Goal: Transaction & Acquisition: Purchase product/service

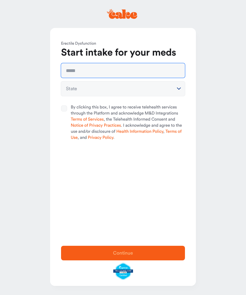
click at [108, 74] on input "text" at bounding box center [123, 70] width 124 height 15
type input "**********"
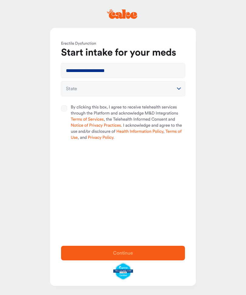
click at [166, 84] on button "State" at bounding box center [123, 88] width 124 height 15
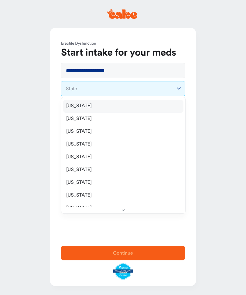
click at [151, 109] on div "[US_STATE]" at bounding box center [123, 106] width 120 height 13
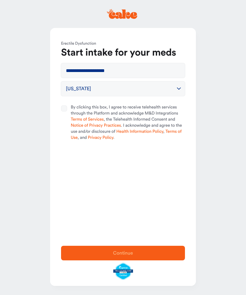
click at [63, 110] on button "By clicking this box, I agree to receive telehealth services through the Platfo…" at bounding box center [64, 108] width 6 height 6
click at [115, 243] on div "Continue" at bounding box center [123, 262] width 146 height 46
click at [114, 243] on div "Continue" at bounding box center [123, 262] width 146 height 46
click at [119, 255] on span "Continue" at bounding box center [123, 252] width 20 height 5
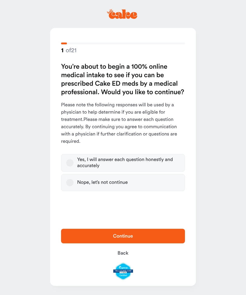
click at [147, 165] on div "Yes, I will answer each question honestly and accurately" at bounding box center [128, 163] width 103 height 12
click at [73, 165] on button "Yes, I will answer each question honestly and accurately" at bounding box center [69, 162] width 7 height 7
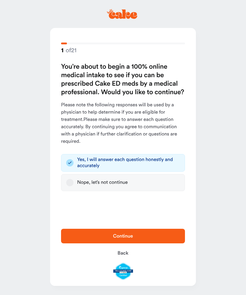
click at [136, 181] on label "Nope, let’s not continue" at bounding box center [123, 182] width 124 height 17
click at [73, 181] on button "Nope, let’s not continue" at bounding box center [69, 182] width 7 height 7
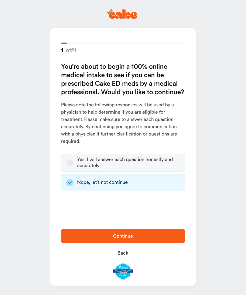
click at [138, 167] on div "Yes, I will answer each question honestly and accurately" at bounding box center [128, 163] width 103 height 12
click at [73, 166] on button "Yes, I will answer each question honestly and accurately" at bounding box center [69, 162] width 7 height 7
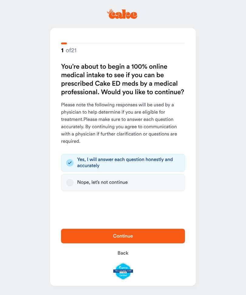
click at [140, 233] on span "Continue" at bounding box center [123, 235] width 104 height 7
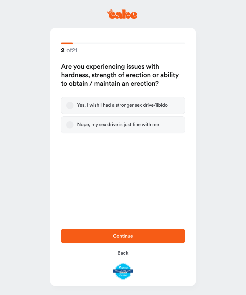
click at [140, 102] on div "Yes, I wish I had a stronger sex drive/libido" at bounding box center [122, 105] width 90 height 6
click at [73, 102] on button "Yes, I wish I had a stronger sex drive/libido" at bounding box center [69, 105] width 7 height 7
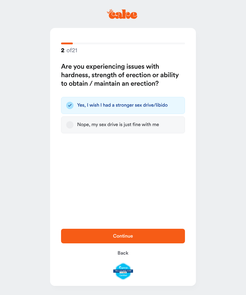
click at [128, 234] on span "Continue" at bounding box center [123, 235] width 20 height 5
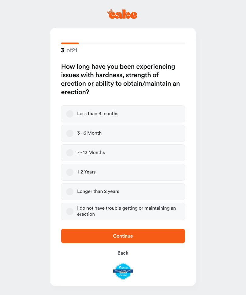
click at [138, 115] on label "Less than 3 months" at bounding box center [123, 113] width 124 height 17
click at [73, 115] on button "Less than 3 months" at bounding box center [69, 113] width 7 height 7
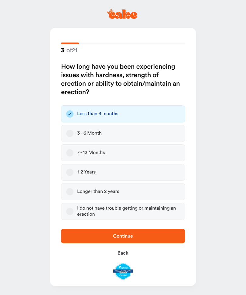
click at [124, 236] on span "Continue" at bounding box center [123, 235] width 20 height 5
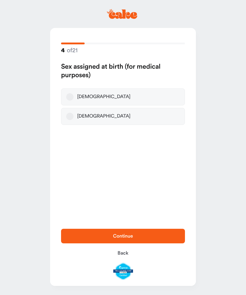
click at [141, 94] on label "[DEMOGRAPHIC_DATA]" at bounding box center [123, 96] width 124 height 17
click at [73, 94] on button "[DEMOGRAPHIC_DATA]" at bounding box center [69, 96] width 7 height 7
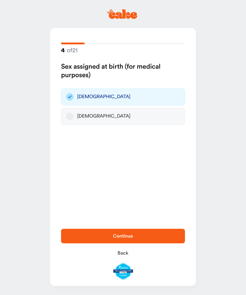
click at [133, 234] on span "Continue" at bounding box center [123, 235] width 104 height 7
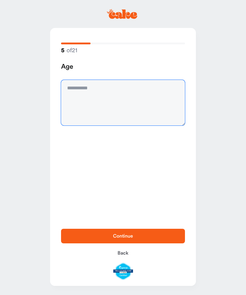
click at [137, 108] on textarea at bounding box center [123, 103] width 124 height 46
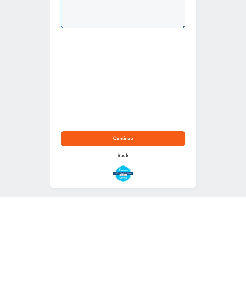
type textarea "*******"
click at [148, 232] on span "Continue" at bounding box center [123, 235] width 104 height 7
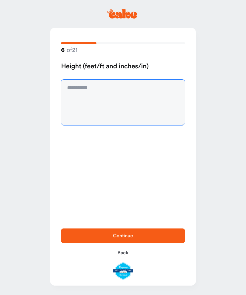
click at [146, 119] on textarea at bounding box center [123, 103] width 124 height 46
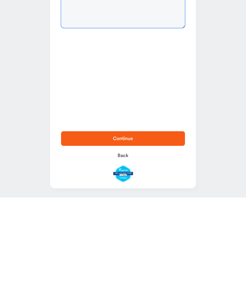
type textarea "*****"
click at [149, 228] on button "Continue" at bounding box center [123, 235] width 124 height 15
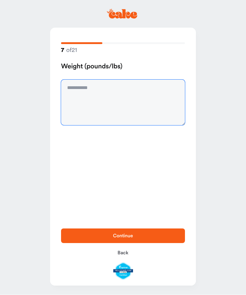
click at [150, 112] on textarea at bounding box center [123, 103] width 124 height 46
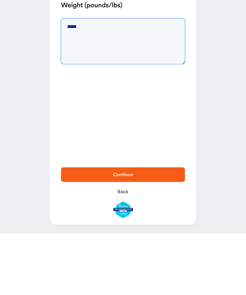
type textarea "*****"
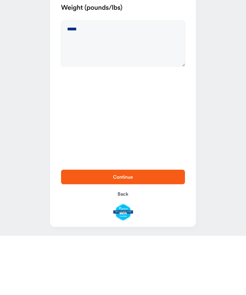
click at [145, 232] on span "Continue" at bounding box center [123, 235] width 104 height 7
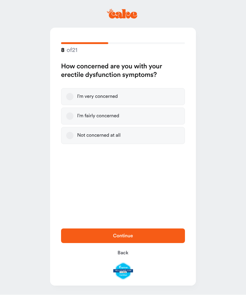
click at [146, 96] on label "I’m very concerned" at bounding box center [123, 96] width 124 height 17
click at [73, 96] on button "I’m very concerned" at bounding box center [69, 96] width 7 height 7
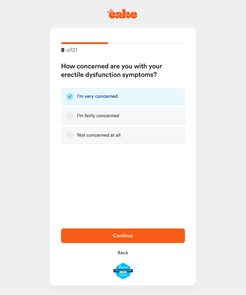
click at [150, 231] on button "Continue" at bounding box center [123, 235] width 124 height 15
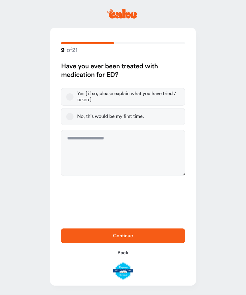
click at [148, 115] on label "No, this would be my first time." at bounding box center [123, 116] width 124 height 17
click at [73, 115] on button "No, this would be my first time." at bounding box center [69, 116] width 7 height 7
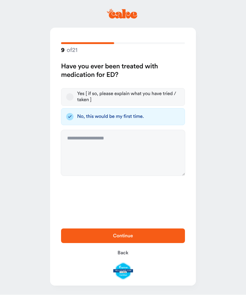
click at [139, 225] on div "Continue Back" at bounding box center [123, 253] width 146 height 63
click at [137, 238] on span "Continue" at bounding box center [123, 235] width 104 height 7
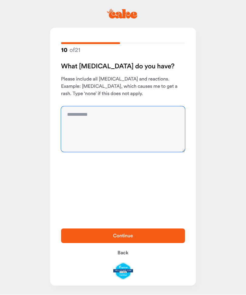
click at [140, 146] on textarea at bounding box center [123, 129] width 124 height 46
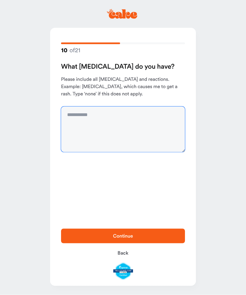
type textarea "*"
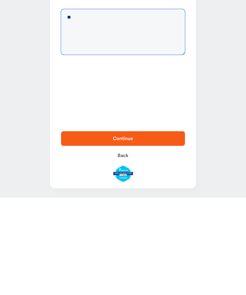
scroll to position [0, 0]
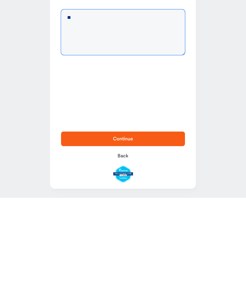
type textarea "**"
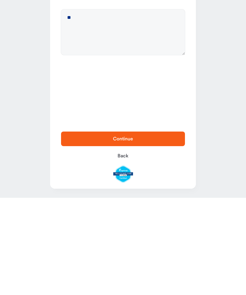
click at [147, 232] on span "Continue" at bounding box center [123, 235] width 104 height 7
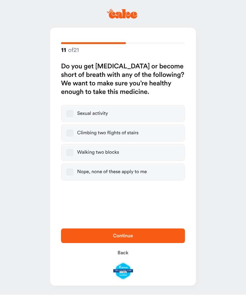
click at [139, 117] on label "Sexual activity" at bounding box center [123, 113] width 124 height 17
click at [73, 117] on button "Sexual activity" at bounding box center [69, 113] width 7 height 7
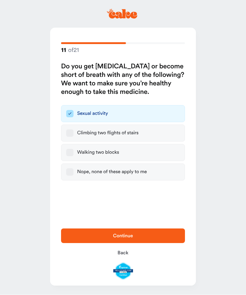
click at [133, 235] on span "Continue" at bounding box center [123, 235] width 104 height 7
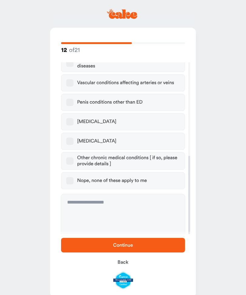
scroll to position [204, 0]
click at [128, 180] on label "Nope, none of these apply to me" at bounding box center [123, 180] width 124 height 17
click at [73, 180] on button "Nope, none of these apply to me" at bounding box center [69, 180] width 7 height 7
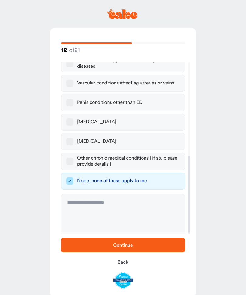
click at [137, 243] on span "Continue" at bounding box center [123, 244] width 104 height 7
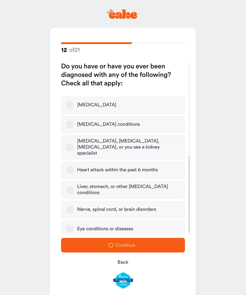
scroll to position [0, 0]
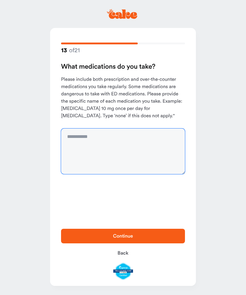
click at [133, 155] on textarea at bounding box center [123, 151] width 124 height 46
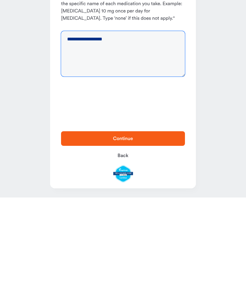
type textarea "**********"
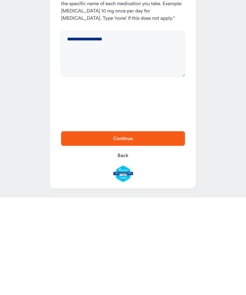
click at [138, 232] on span "Continue" at bounding box center [123, 235] width 104 height 7
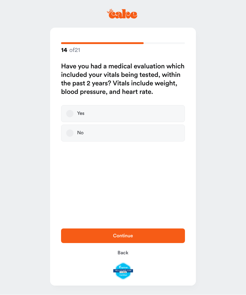
click at [133, 117] on label "Yes" at bounding box center [123, 113] width 124 height 17
click at [73, 117] on button "Yes" at bounding box center [69, 113] width 7 height 7
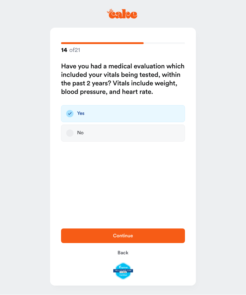
click at [136, 234] on span "Continue" at bounding box center [123, 235] width 104 height 7
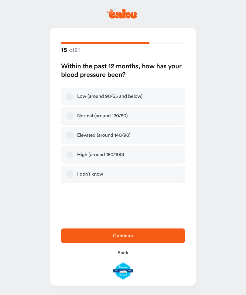
click at [131, 153] on label "High (around 150/100)" at bounding box center [123, 155] width 124 height 17
click at [73, 153] on button "High (around 150/100)" at bounding box center [69, 154] width 7 height 7
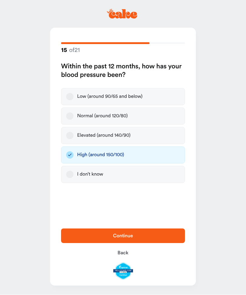
click at [124, 230] on button "Continue" at bounding box center [123, 235] width 124 height 15
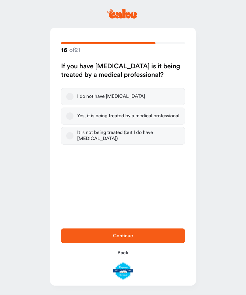
click at [123, 138] on div "It is not being treated (but I do have [MEDICAL_DATA])" at bounding box center [128, 136] width 103 height 12
click at [73, 138] on button "It is not being treated (but I do have [MEDICAL_DATA])" at bounding box center [69, 135] width 7 height 7
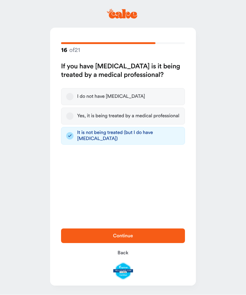
click at [114, 235] on span "Continue" at bounding box center [123, 235] width 20 height 5
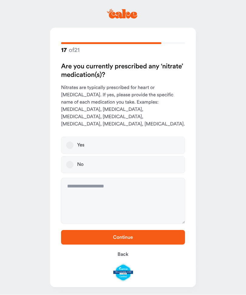
click at [124, 138] on label "Yes" at bounding box center [123, 145] width 124 height 17
click at [73, 142] on button "Yes" at bounding box center [69, 145] width 7 height 7
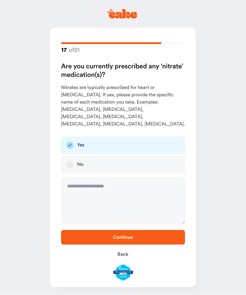
click at [119, 230] on button "Continue" at bounding box center [123, 237] width 124 height 15
